Goal: Transaction & Acquisition: Purchase product/service

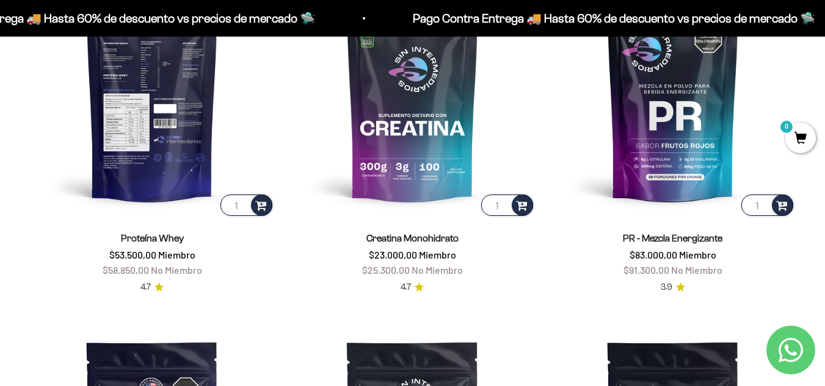
scroll to position [508, 0]
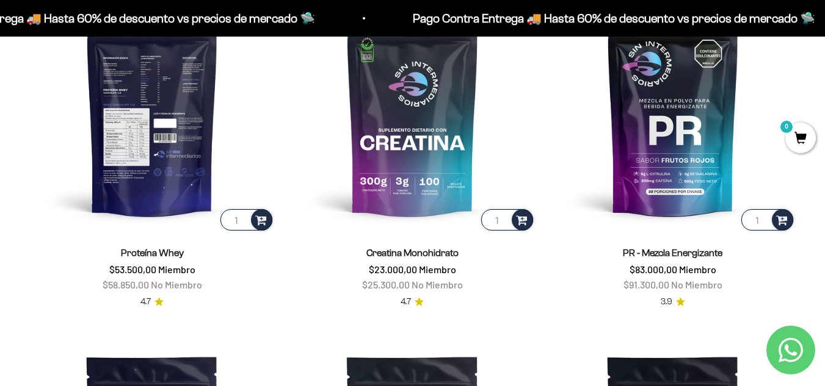
click at [164, 133] on img at bounding box center [151, 109] width 245 height 245
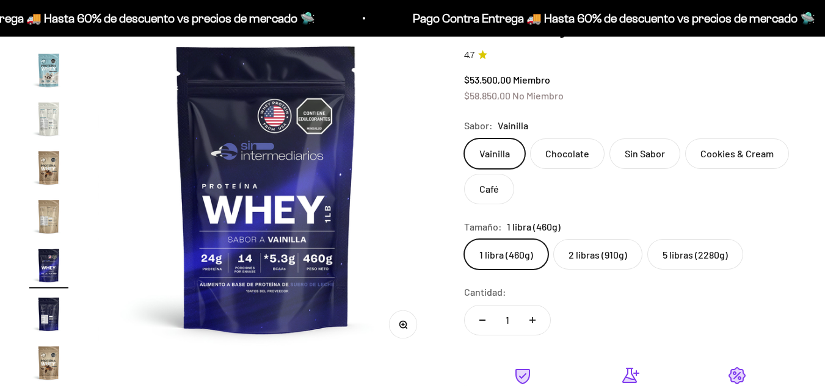
scroll to position [0, 5850]
click at [560, 156] on label "Chocolate" at bounding box center [567, 154] width 74 height 31
click at [464, 139] on input "Chocolate" at bounding box center [463, 138] width 1 height 1
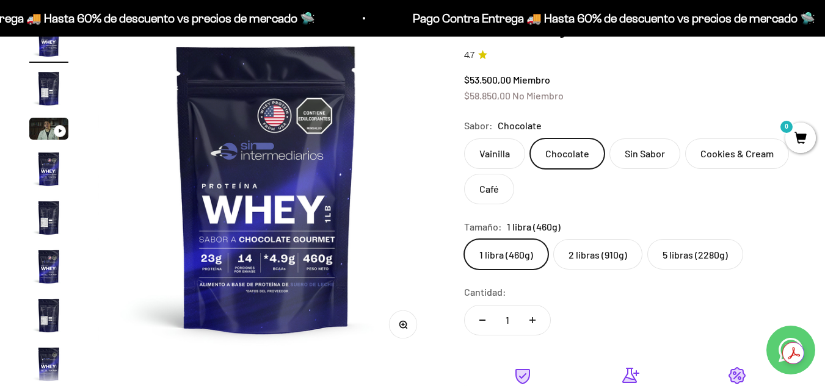
click at [49, 214] on img "Ir al artículo 5" at bounding box center [48, 217] width 39 height 39
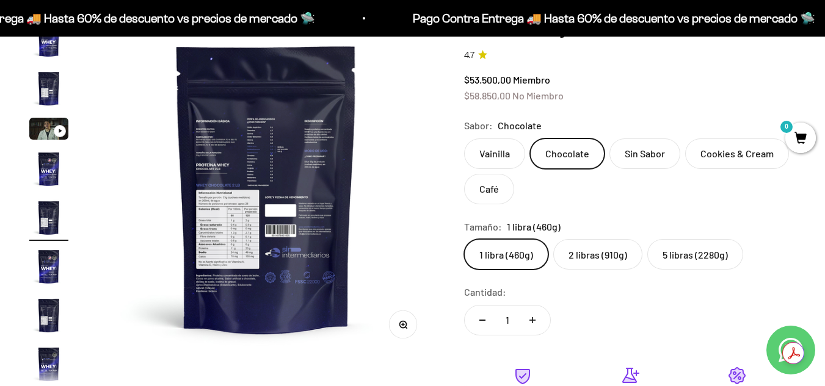
click at [266, 199] on img at bounding box center [266, 188] width 337 height 337
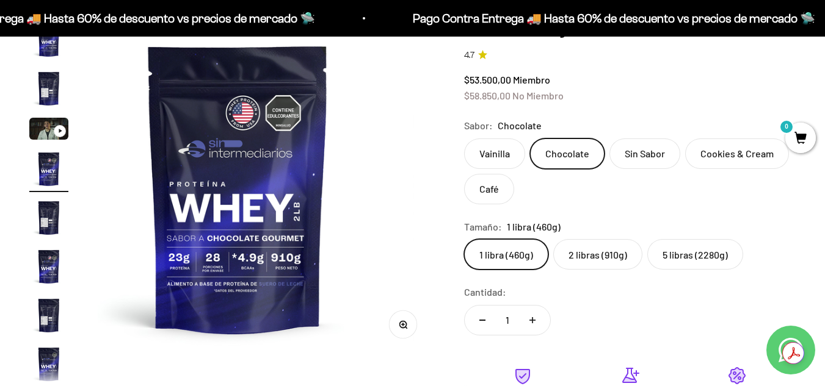
scroll to position [0, 1033]
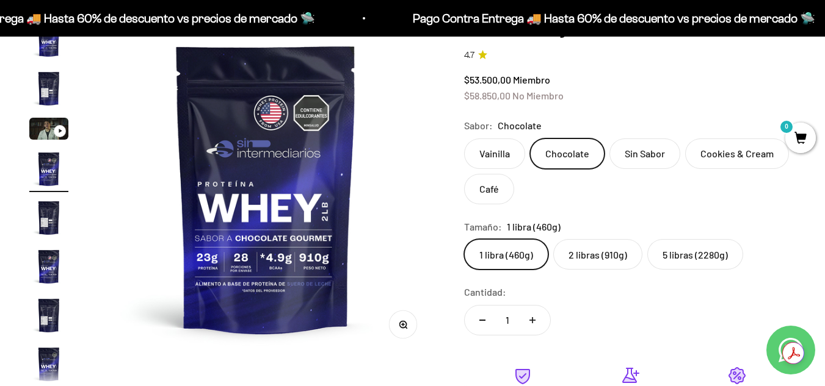
click at [81, 85] on product-gallery "Zoom Ir al artículo 1 Ir al artículo 2 Ir al artículo 3 Ir al artículo 4 Ir al …" at bounding box center [231, 203] width 405 height 366
